Goal: Information Seeking & Learning: Check status

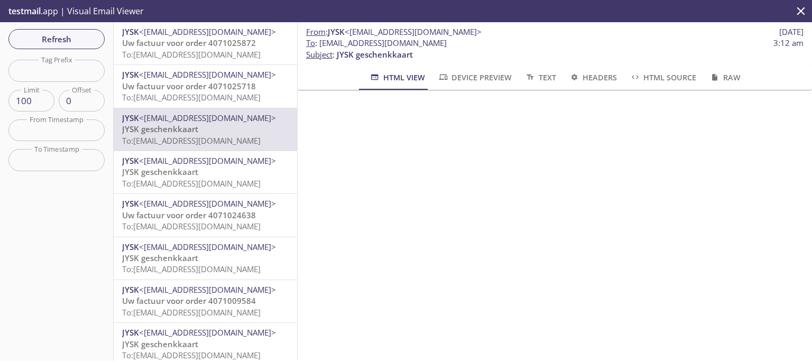
scroll to position [197, 0]
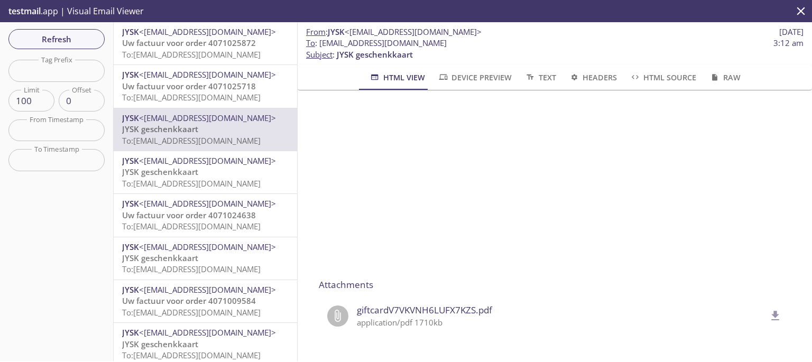
click at [158, 86] on span "Uw factuur voor order 4071025718" at bounding box center [189, 86] width 134 height 11
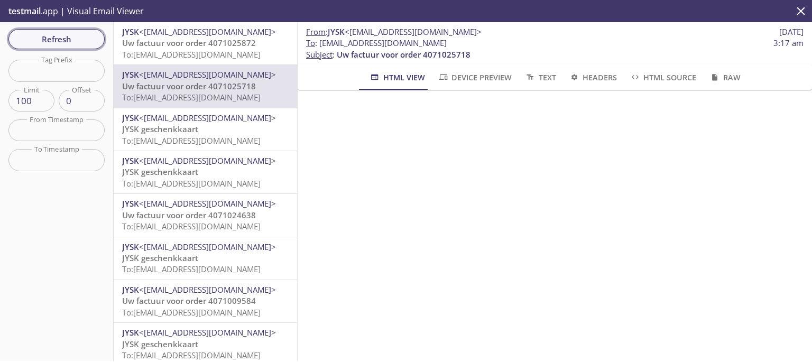
click at [39, 41] on span "Refresh" at bounding box center [56, 39] width 79 height 14
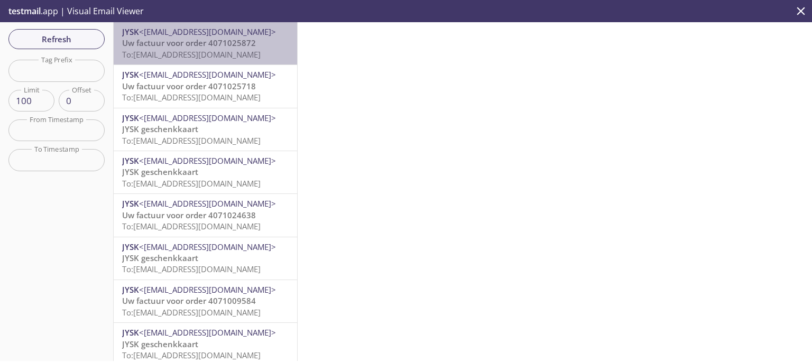
click at [208, 43] on span "Uw factuur voor order 4071025872" at bounding box center [189, 43] width 134 height 11
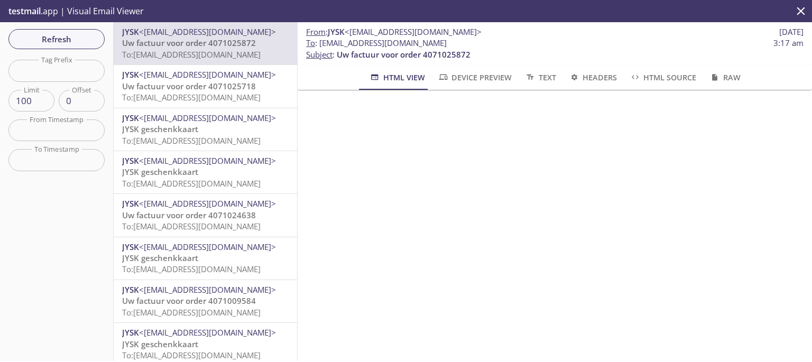
click at [241, 89] on span "Uw factuur voor order 4071025718" at bounding box center [189, 86] width 134 height 11
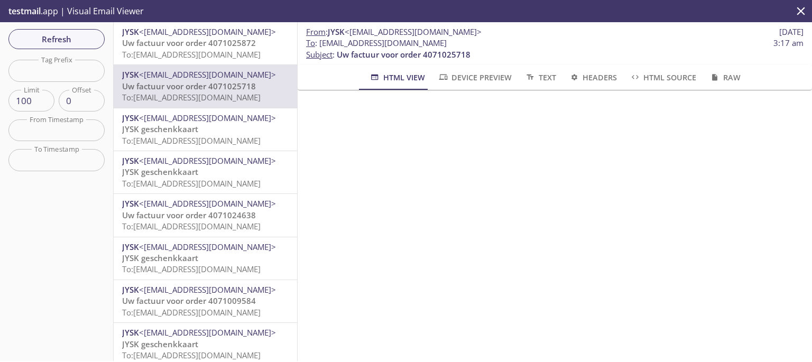
click at [238, 130] on p "JYSK geschenkkaart To: [EMAIL_ADDRESS][DOMAIN_NAME]" at bounding box center [205, 135] width 167 height 23
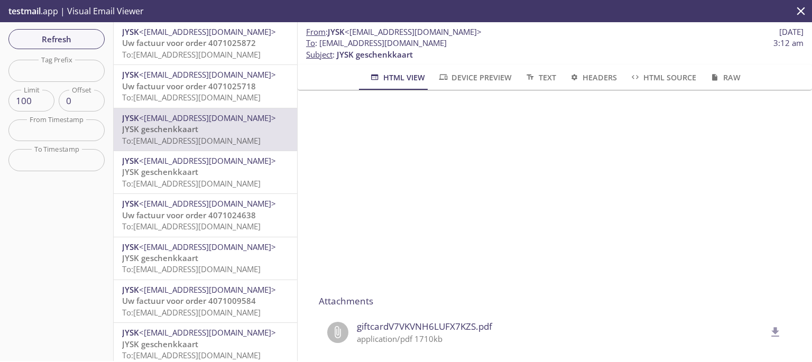
scroll to position [173, 0]
